Goal: Book appointment/travel/reservation

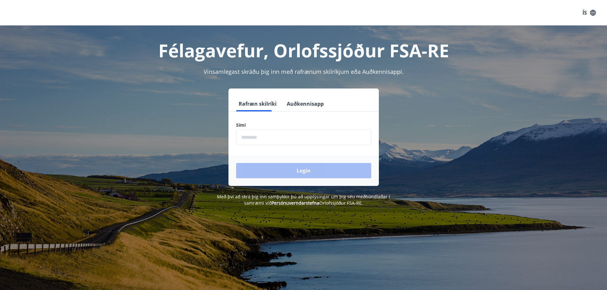
click at [296, 139] on input "phone" at bounding box center [303, 138] width 135 height 16
type input "********"
click at [236, 163] on button "Login" at bounding box center [303, 170] width 135 height 15
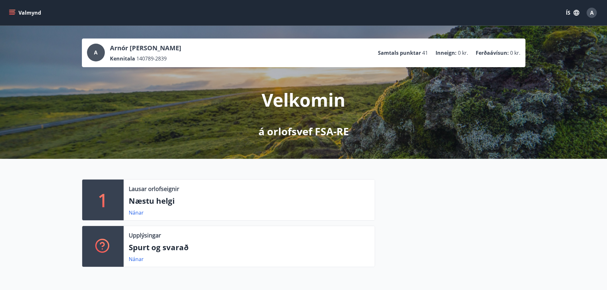
click at [13, 10] on icon "menu" at bounding box center [12, 13] width 6 height 6
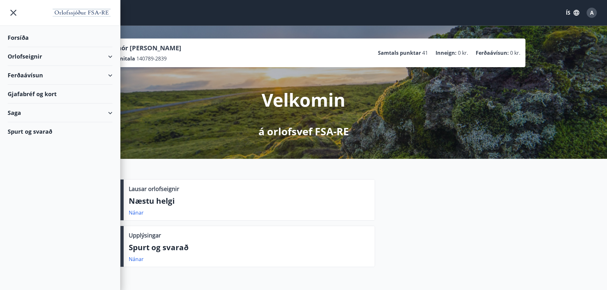
click at [114, 55] on div "Orlofseignir" at bounding box center [60, 56] width 120 height 19
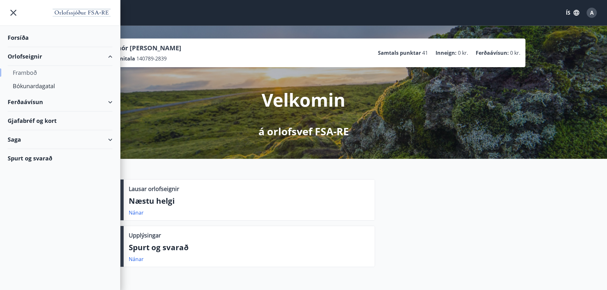
click at [32, 68] on div "Framboð" at bounding box center [60, 72] width 95 height 13
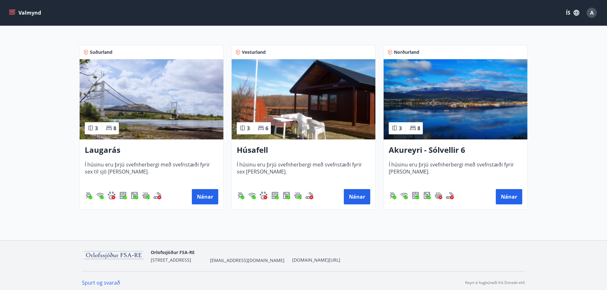
scroll to position [105, 0]
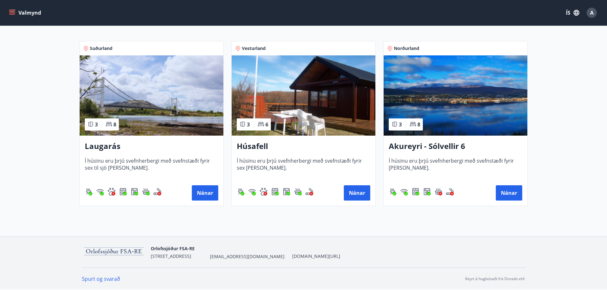
click at [10, 12] on icon "menu" at bounding box center [12, 13] width 6 height 6
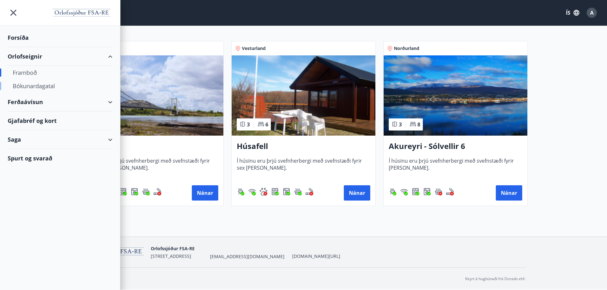
click at [48, 86] on div "Bókunardagatal" at bounding box center [60, 85] width 95 height 13
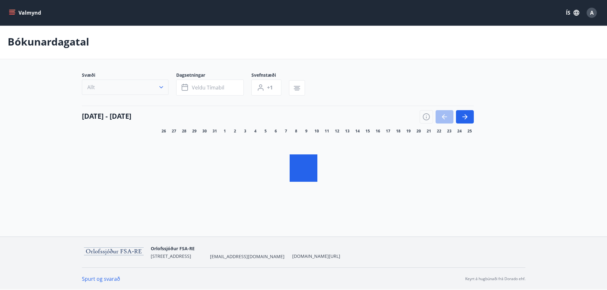
scroll to position [1, 0]
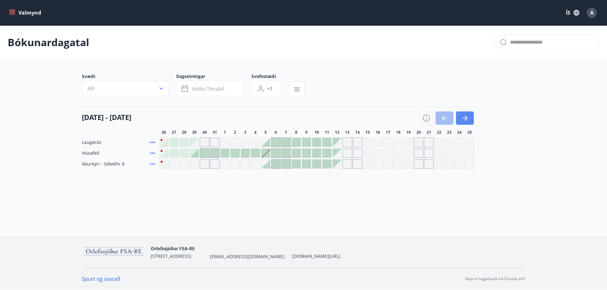
click at [471, 118] on button "button" at bounding box center [465, 117] width 18 height 13
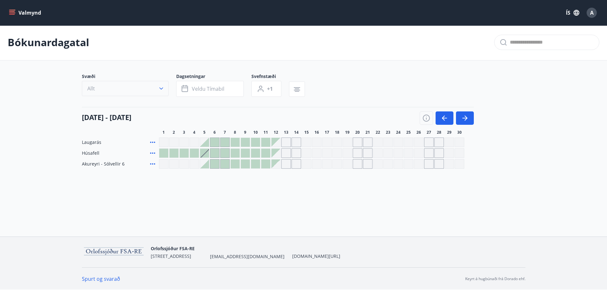
click at [158, 91] on icon "button" at bounding box center [161, 88] width 6 height 6
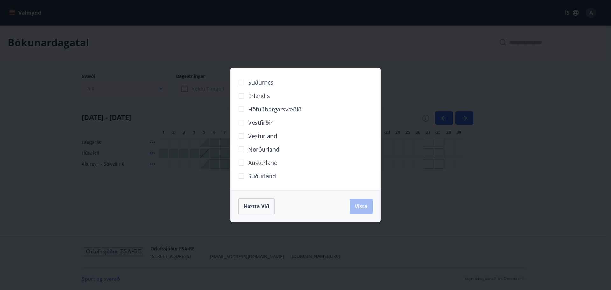
drag, startPoint x: 117, startPoint y: 29, endPoint x: 324, endPoint y: 105, distance: 220.2
click at [130, 28] on div "Suðurnes Erlendis Höfuðborgarsvæðið Vestfirðir Vesturland Norðurland Austurland…" at bounding box center [305, 145] width 611 height 290
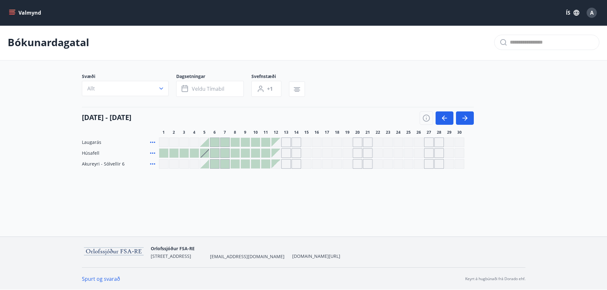
click at [32, 11] on button "Valmynd" at bounding box center [26, 12] width 36 height 11
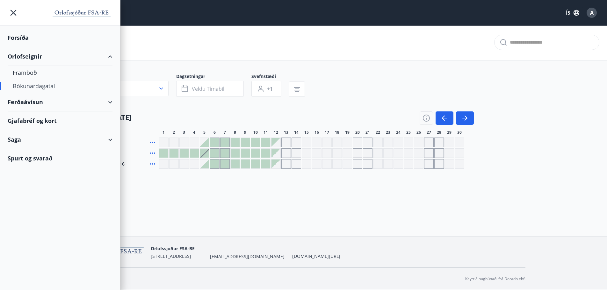
click at [21, 38] on div "Forsíða" at bounding box center [60, 37] width 105 height 19
